Goal: Obtain resource: Obtain resource

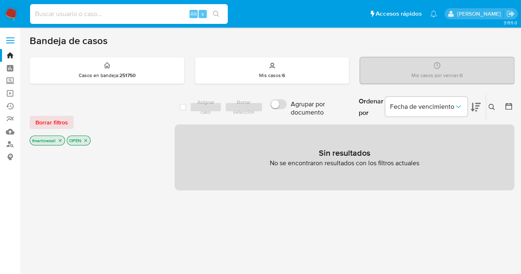
click at [125, 13] on input at bounding box center [129, 14] width 198 height 11
paste input "530405115"
type input "530405115"
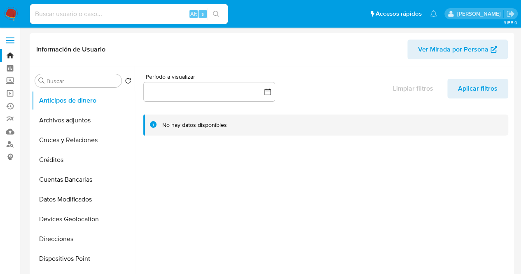
select select "10"
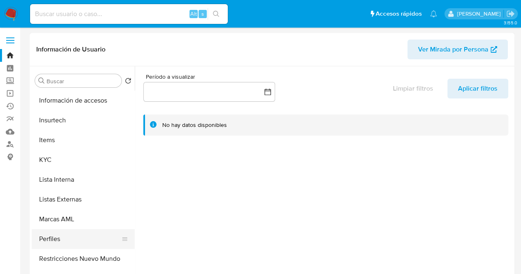
scroll to position [348, 0]
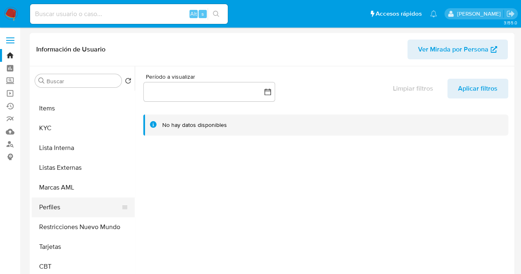
click at [56, 210] on button "Perfiles" at bounding box center [80, 207] width 96 height 20
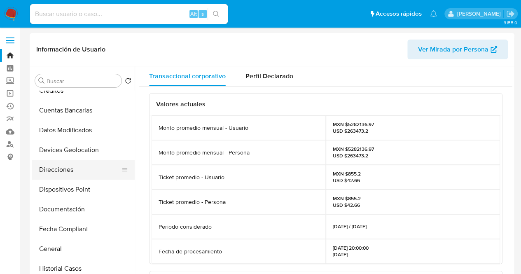
scroll to position [82, 0]
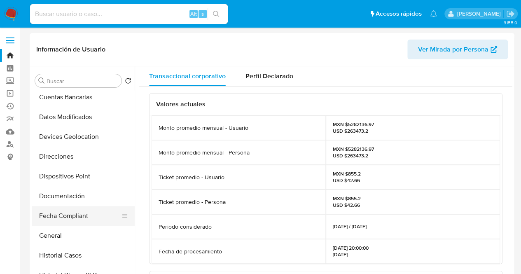
click at [61, 217] on button "Fecha Compliant" at bounding box center [80, 216] width 96 height 20
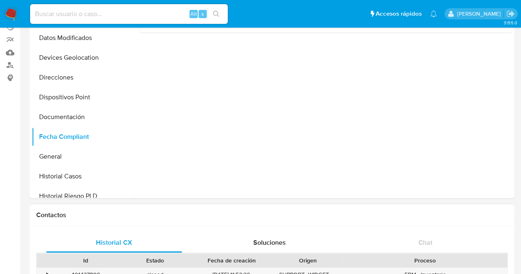
scroll to position [0, 0]
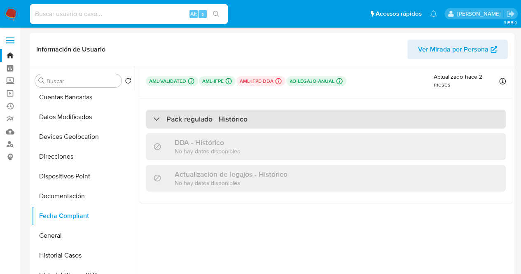
click at [159, 117] on div "Pack regulado - Histórico" at bounding box center [200, 118] width 94 height 9
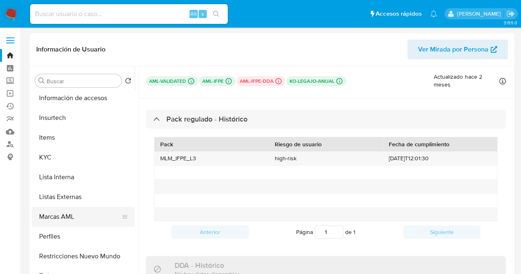
scroll to position [348, 0]
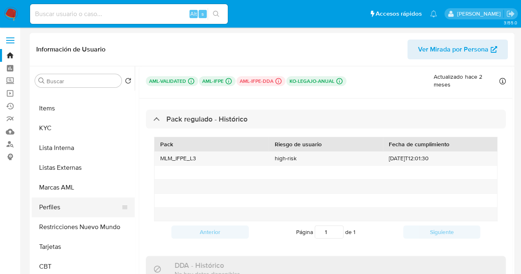
click at [63, 213] on button "Perfiles" at bounding box center [80, 207] width 96 height 20
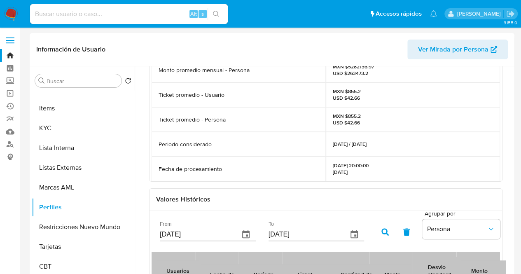
click at [199, 171] on p "Fecha de procesamiento" at bounding box center [189, 169] width 63 height 8
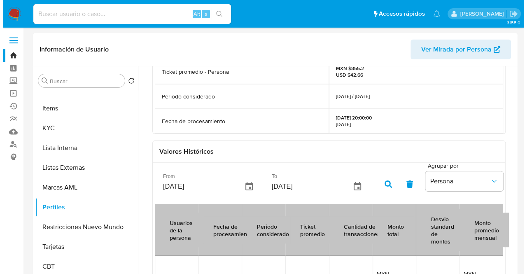
scroll to position [165, 0]
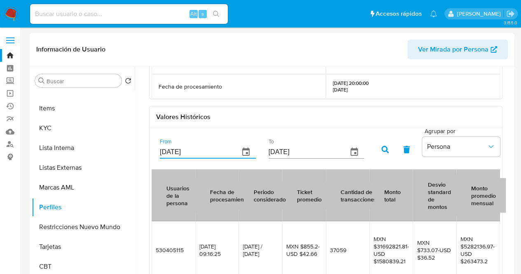
click at [198, 149] on input "[DATE]" at bounding box center [196, 151] width 73 height 13
click at [242, 155] on icon "button" at bounding box center [246, 152] width 10 height 10
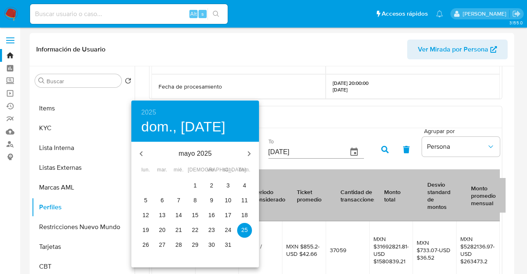
click at [149, 111] on h6 "2025" at bounding box center [148, 113] width 15 height 12
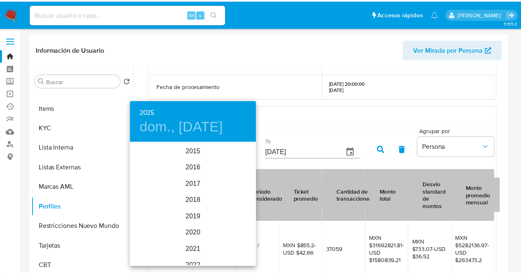
scroll to position [115, 0]
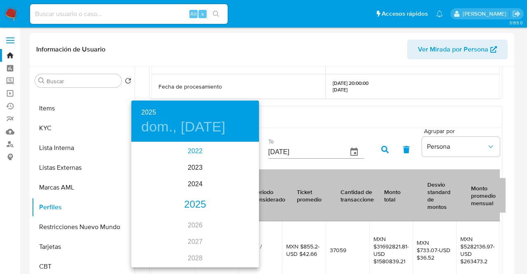
click at [193, 153] on div "2022" at bounding box center [195, 151] width 128 height 16
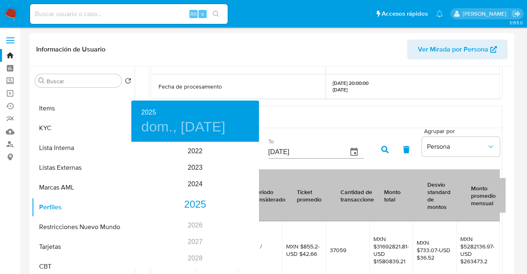
type input "[DATE]"
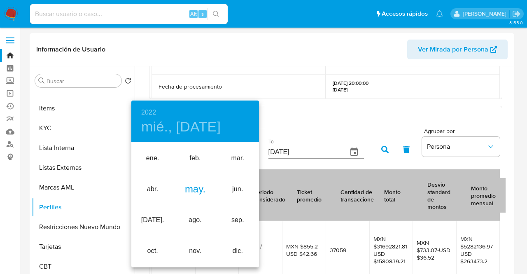
click at [198, 183] on div "may." at bounding box center [195, 189] width 42 height 31
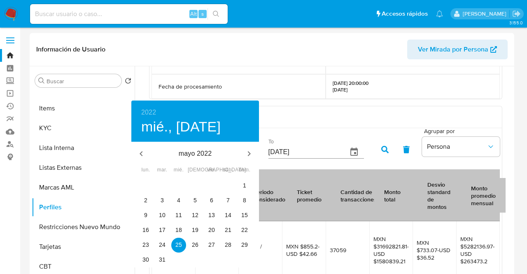
click at [291, 135] on div at bounding box center [263, 137] width 527 height 274
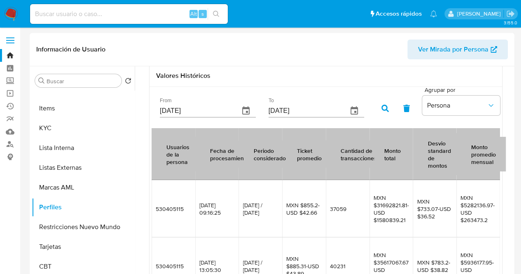
click at [382, 111] on icon "button" at bounding box center [384, 108] width 7 height 7
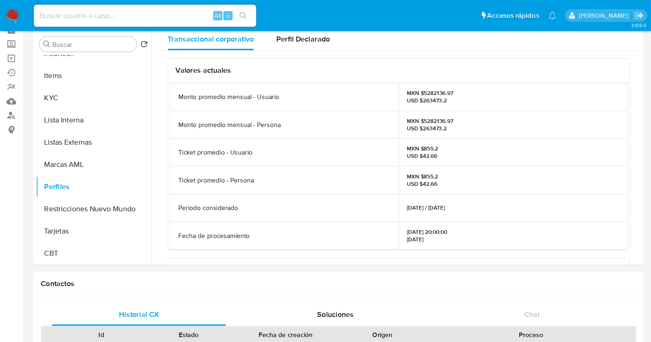
scroll to position [347, 0]
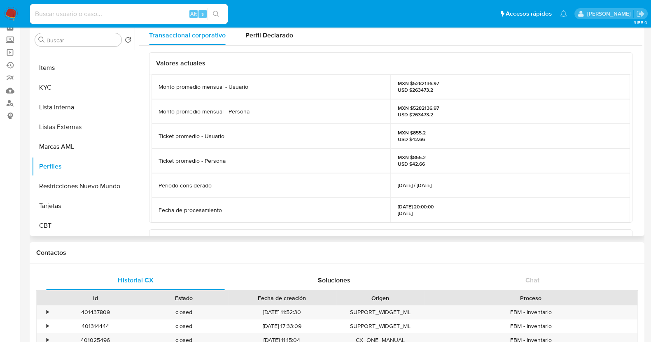
drag, startPoint x: 485, startPoint y: 3, endPoint x: 331, endPoint y: 60, distance: 164.6
click at [331, 60] on h3 "Valores actuales" at bounding box center [390, 63] width 469 height 8
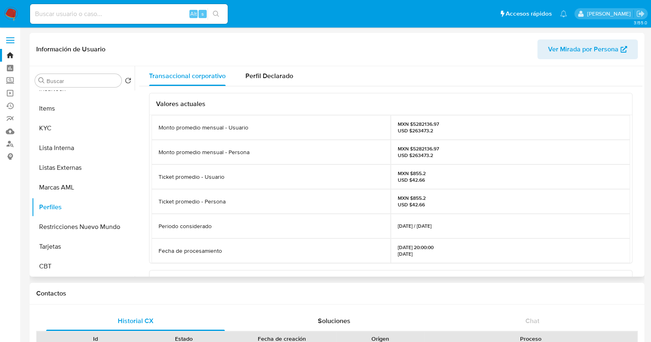
scroll to position [102, 0]
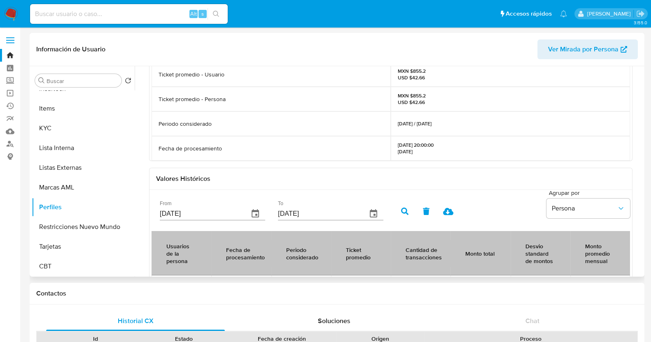
click at [449, 211] on icon at bounding box center [448, 211] width 10 height 7
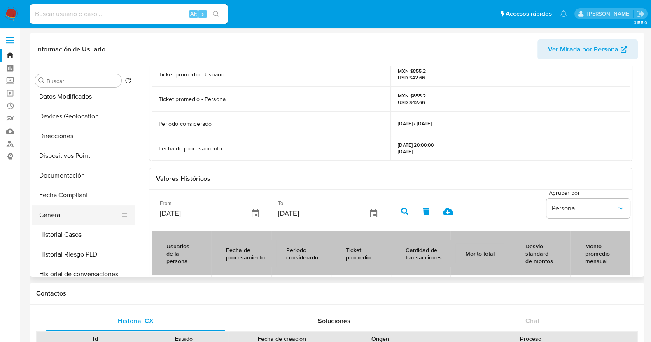
click at [64, 219] on button "General" at bounding box center [80, 215] width 96 height 20
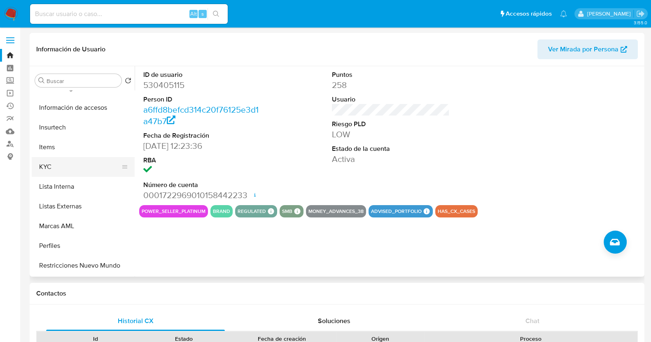
scroll to position [347, 0]
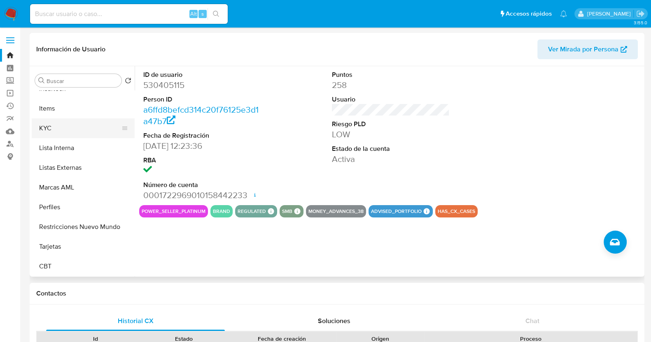
click at [56, 130] on button "KYC" at bounding box center [80, 129] width 96 height 20
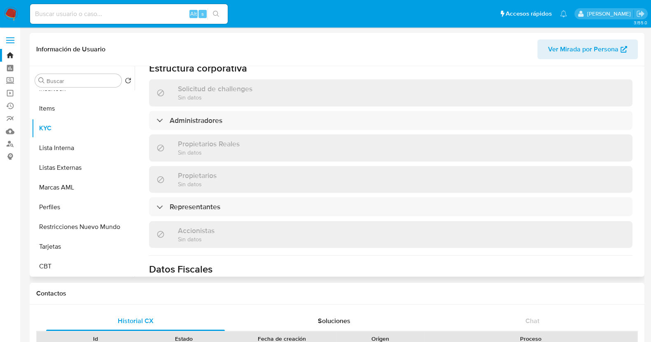
scroll to position [411, 0]
